Goal: Check status: Check status

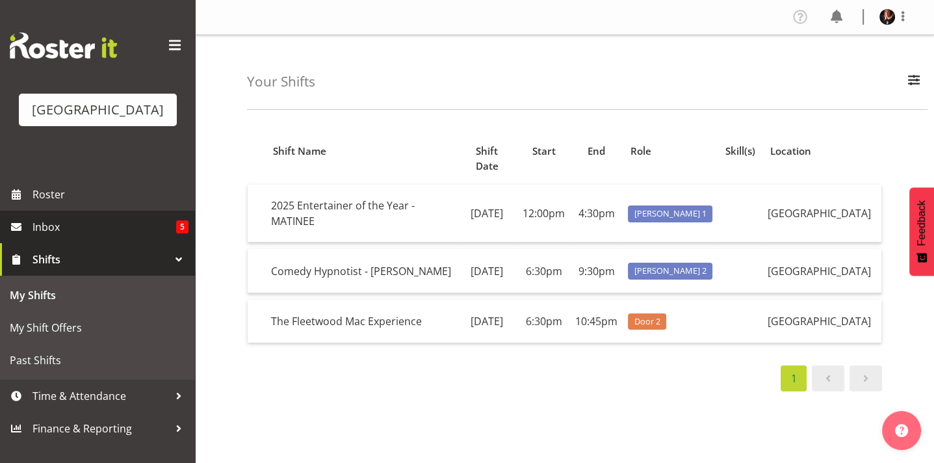
click at [51, 237] on span "Inbox" at bounding box center [105, 227] width 144 height 20
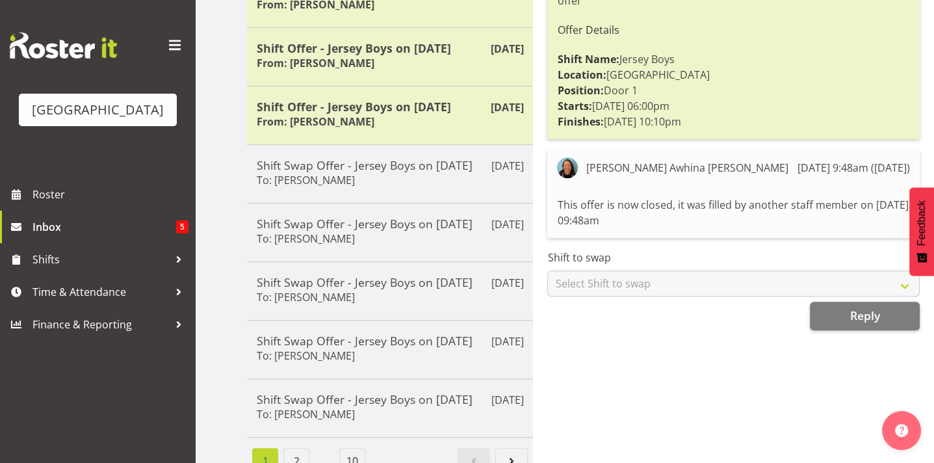
scroll to position [362, 0]
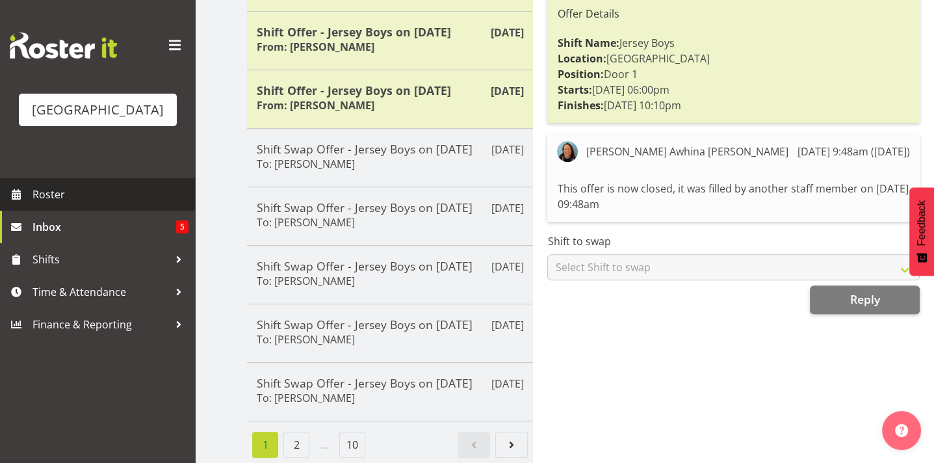
click at [36, 204] on span "Roster" at bounding box center [111, 195] width 156 height 20
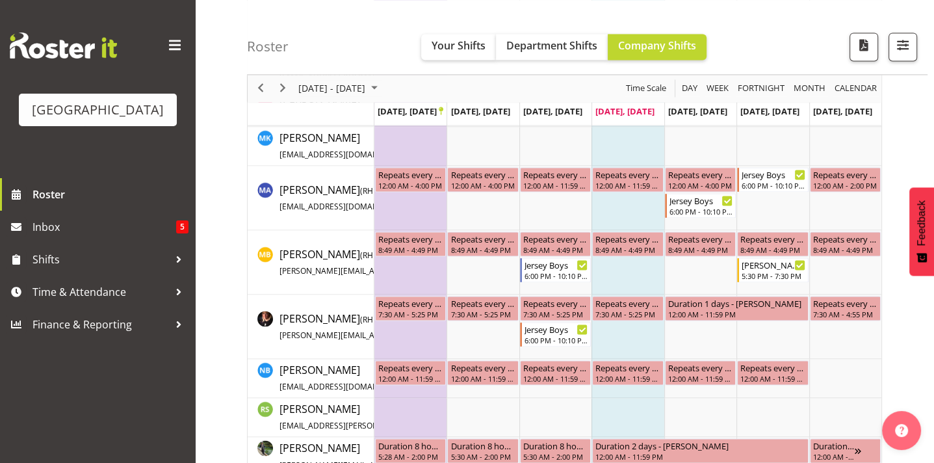
scroll to position [1881, 0]
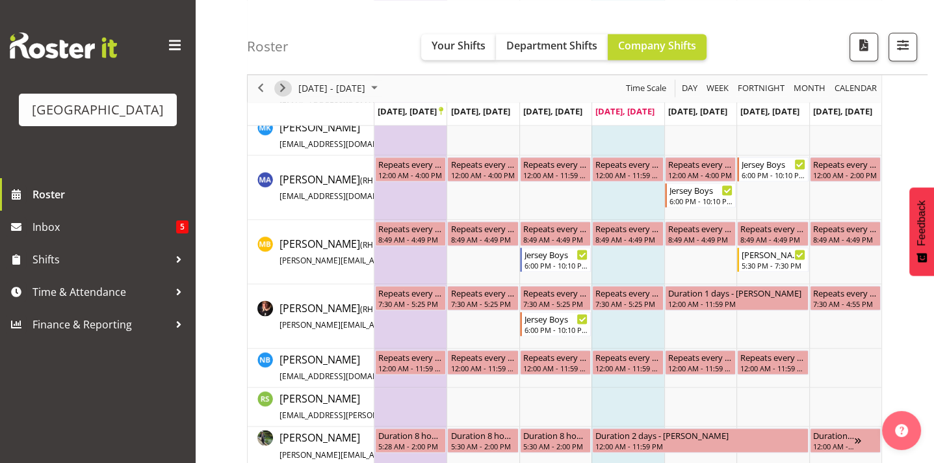
click at [284, 83] on span "Next" at bounding box center [283, 89] width 16 height 16
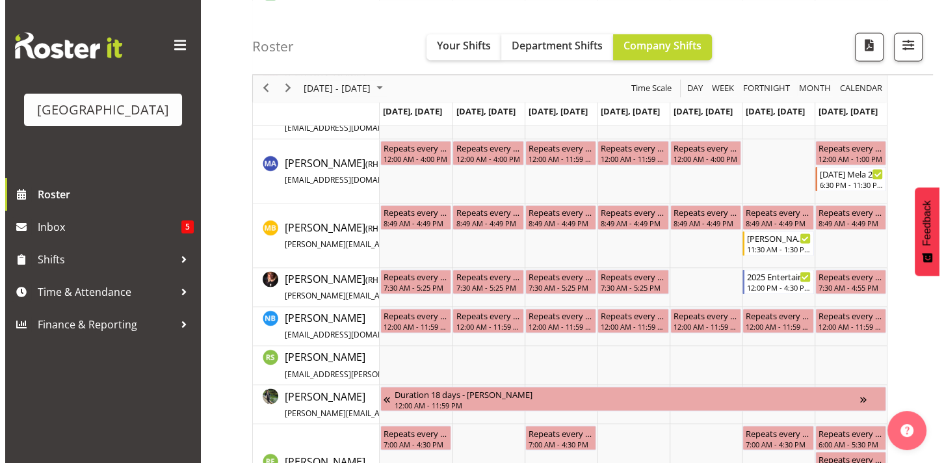
scroll to position [1936, 0]
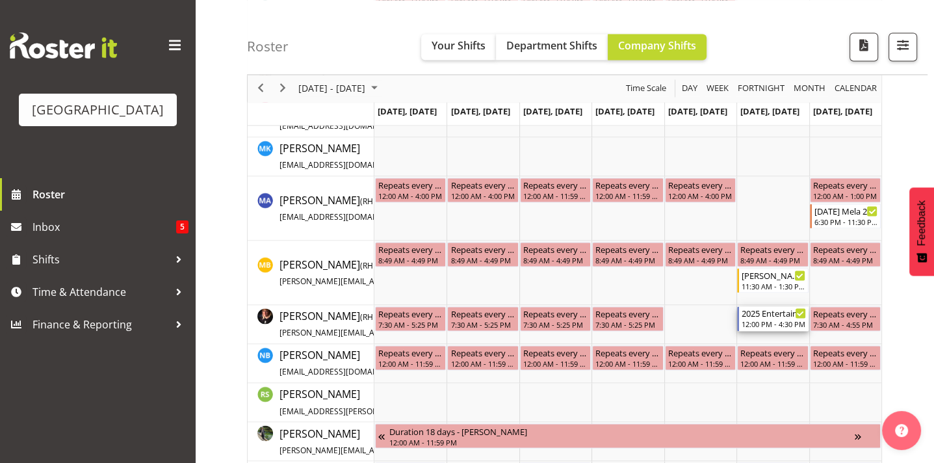
click at [767, 314] on div "2025 Entertainer of the Year - MATINEE" at bounding box center [774, 312] width 64 height 13
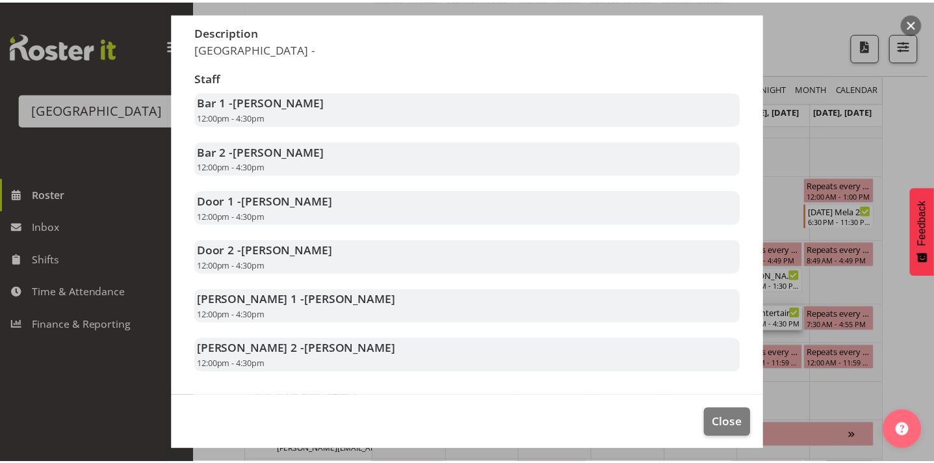
scroll to position [228, 0]
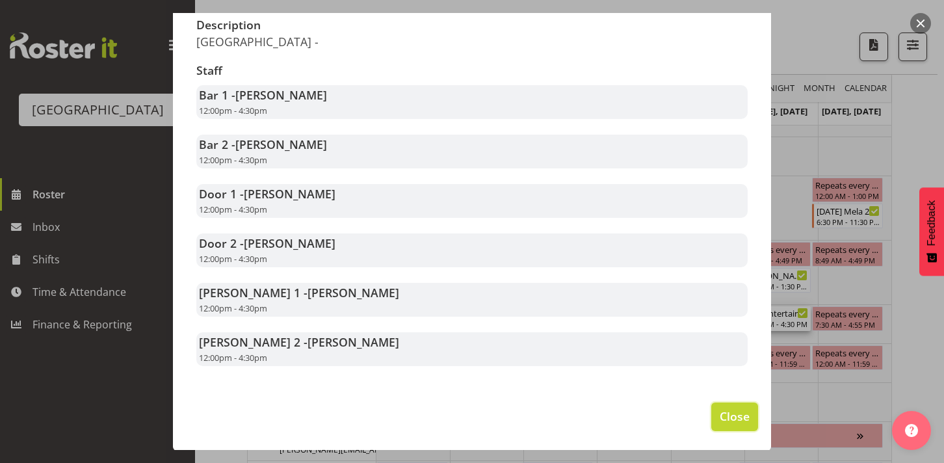
click at [726, 416] on span "Close" at bounding box center [735, 416] width 30 height 17
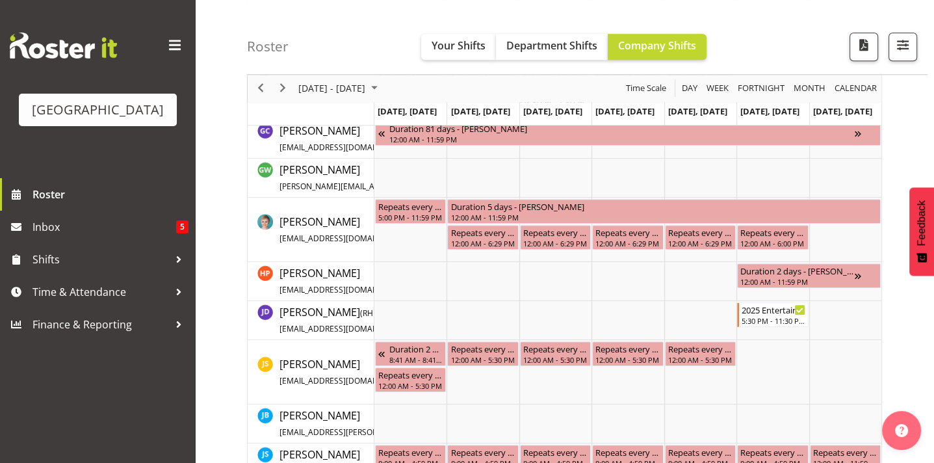
scroll to position [1091, 0]
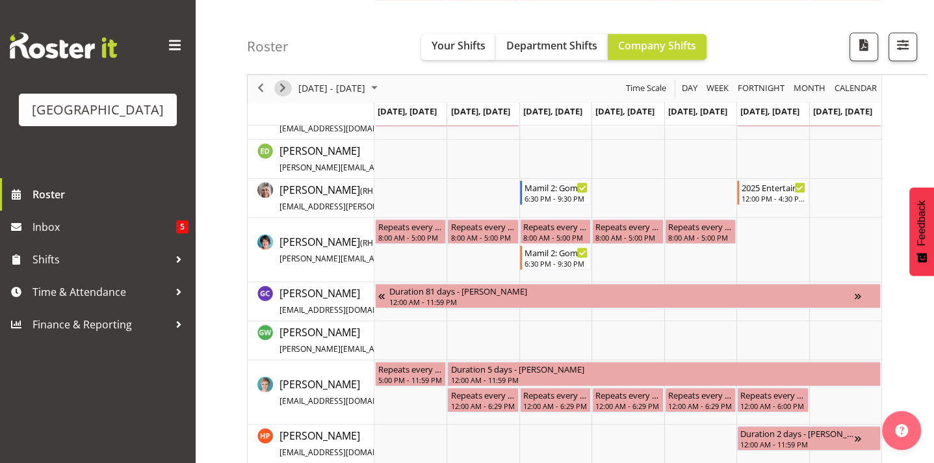
click at [281, 83] on span "Next" at bounding box center [283, 89] width 16 height 16
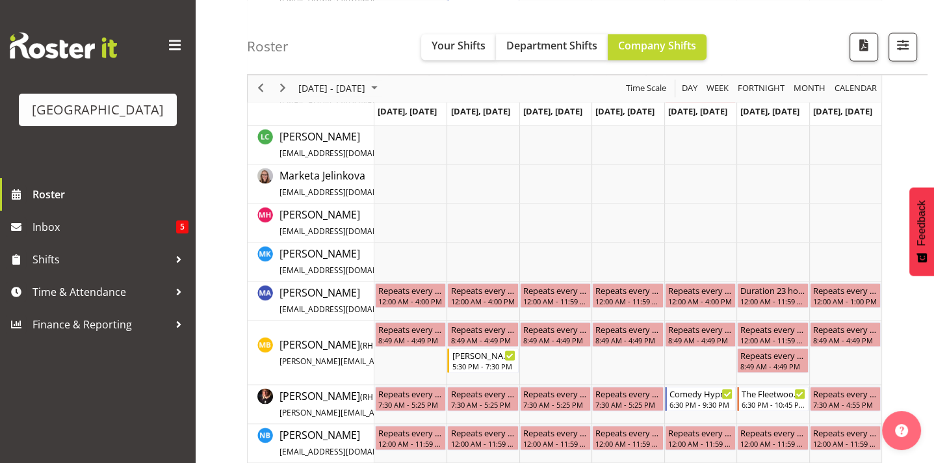
scroll to position [1756, 0]
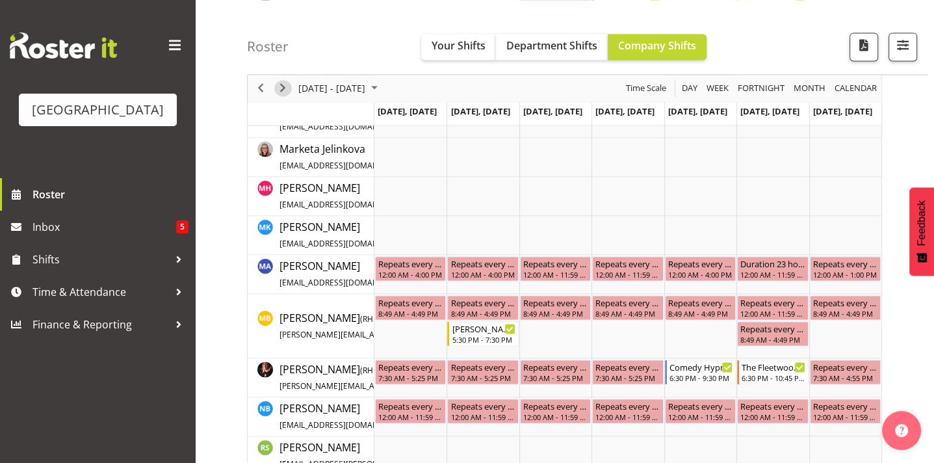
click at [284, 84] on span "Next" at bounding box center [283, 89] width 16 height 16
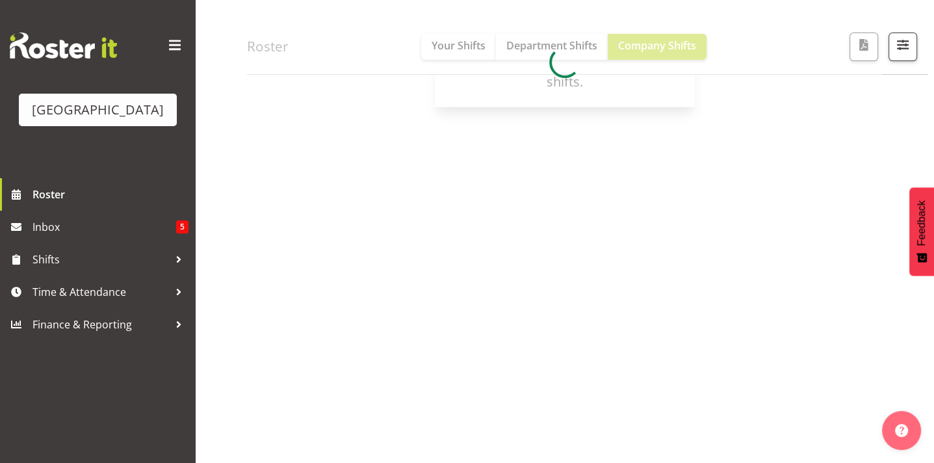
scroll to position [177, 0]
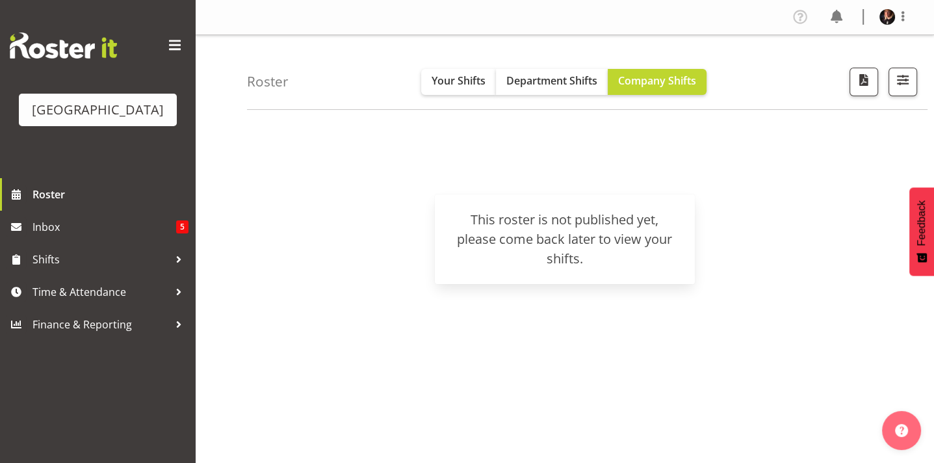
click at [390, 314] on div "October 13 - 19, 2025 Today Day Week Fortnight Month calendar Month Agenda Time…" at bounding box center [590, 380] width 687 height 520
